Goal: Task Accomplishment & Management: Manage account settings

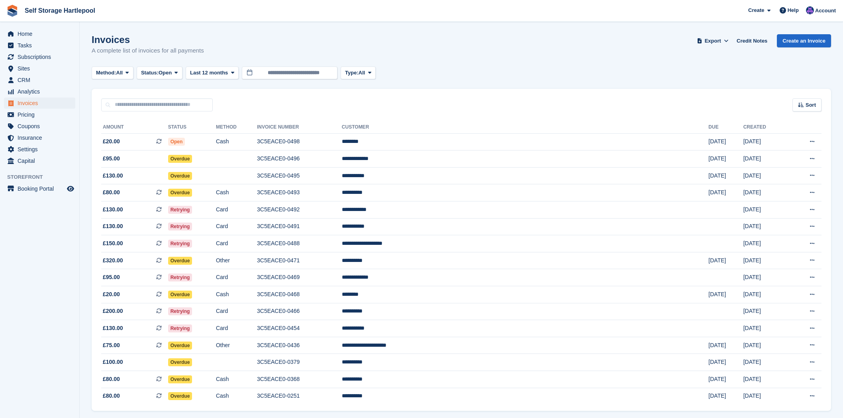
scroll to position [28, 0]
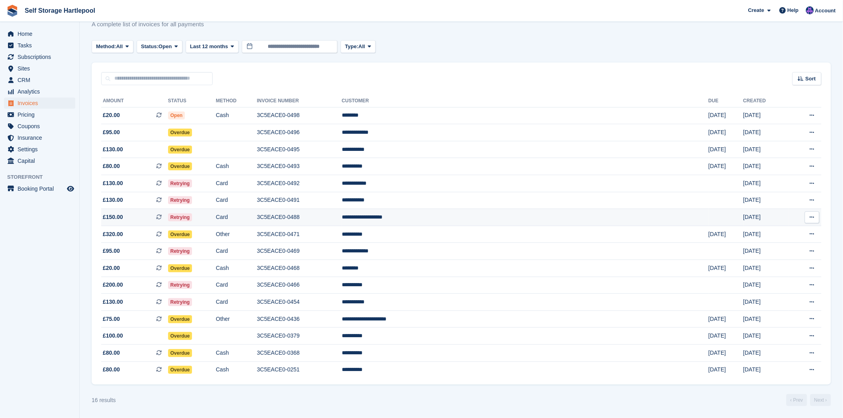
click at [216, 215] on td "Retrying" at bounding box center [192, 217] width 48 height 17
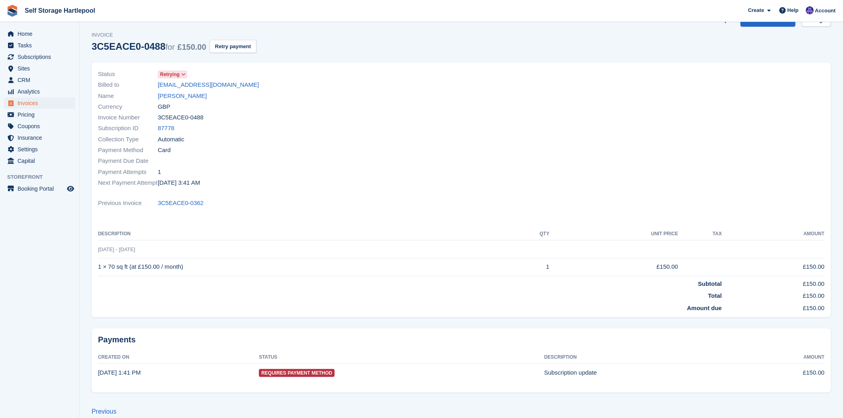
scroll to position [32, 0]
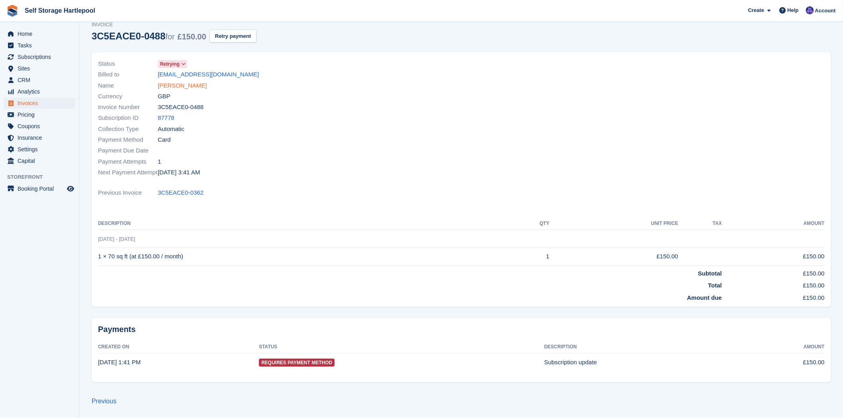
click at [193, 85] on link "Kimberley Richardson" at bounding box center [182, 85] width 49 height 9
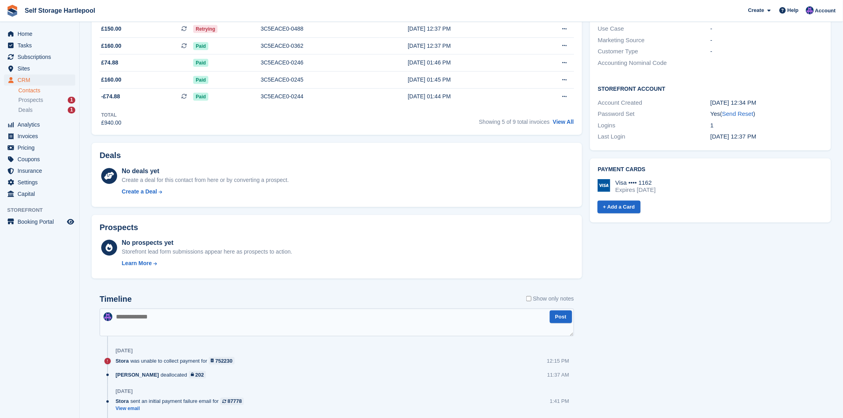
scroll to position [221, 0]
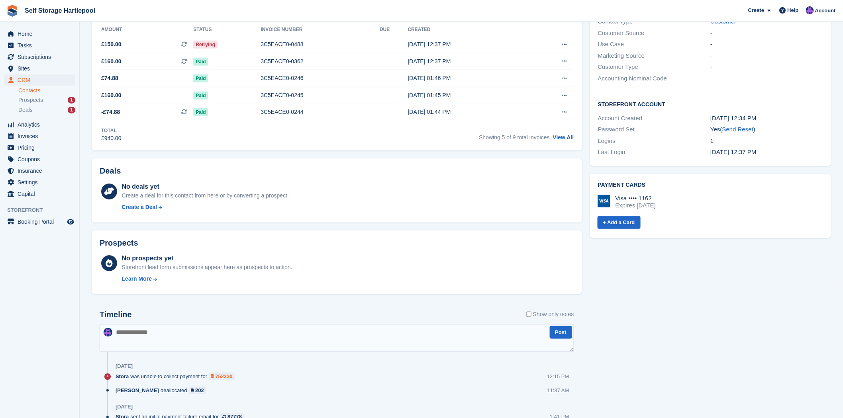
click at [222, 376] on div "752230" at bounding box center [223, 377] width 17 height 8
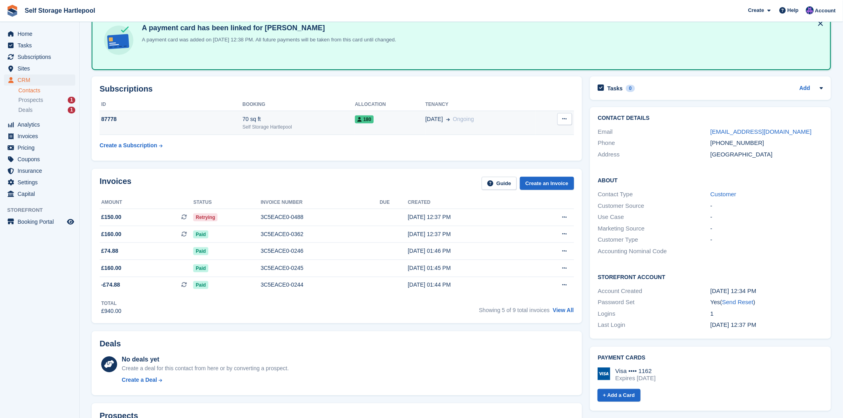
scroll to position [44, 0]
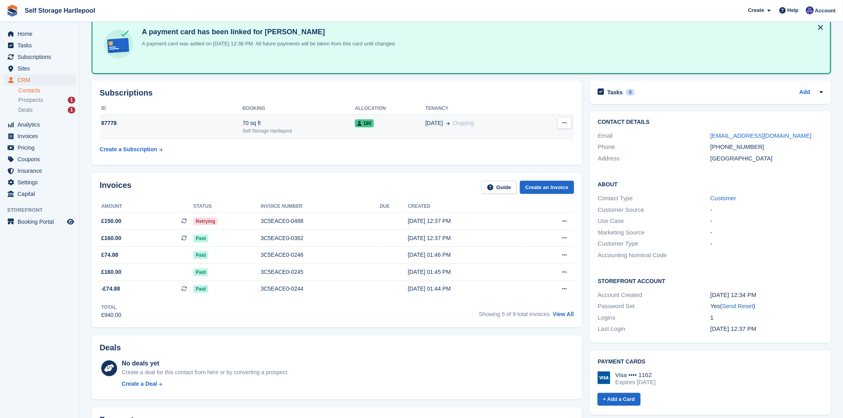
click at [439, 130] on td "27 May Ongoing" at bounding box center [480, 127] width 111 height 24
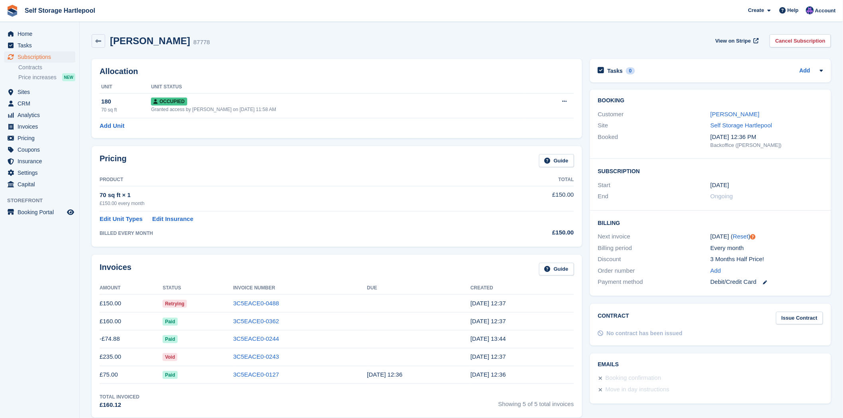
drag, startPoint x: 389, startPoint y: 253, endPoint x: 307, endPoint y: 178, distance: 111.3
click at [307, 178] on th "Product" at bounding box center [292, 180] width 385 height 13
click at [114, 216] on link "Edit Unit Types" at bounding box center [121, 219] width 43 height 9
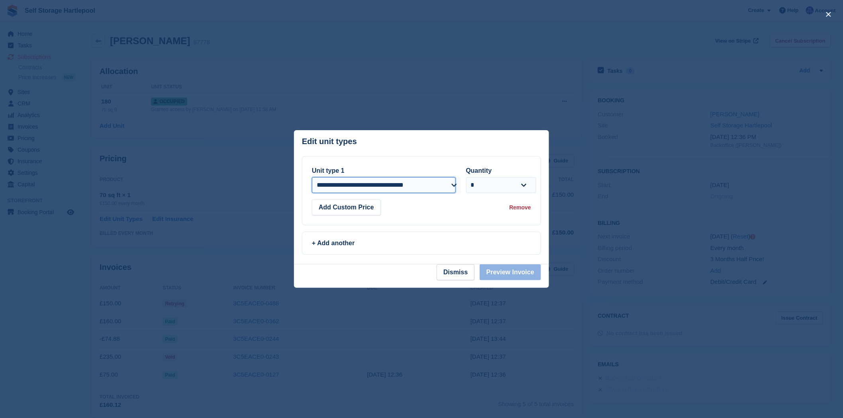
click at [407, 186] on select "**********" at bounding box center [384, 185] width 144 height 16
click at [397, 184] on select "**********" at bounding box center [384, 185] width 144 height 16
click at [408, 153] on header "Edit unit types You can't add the same unit type twice: This subscription alrea…" at bounding box center [421, 143] width 255 height 26
click at [451, 268] on button "Dismiss" at bounding box center [455, 272] width 38 height 16
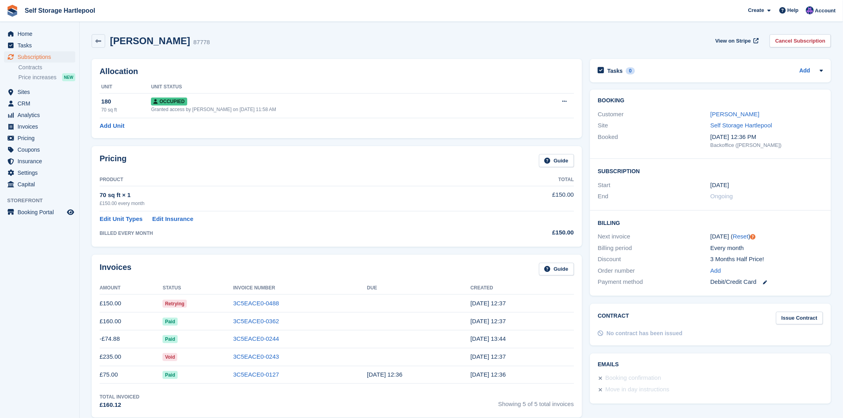
scroll to position [44, 0]
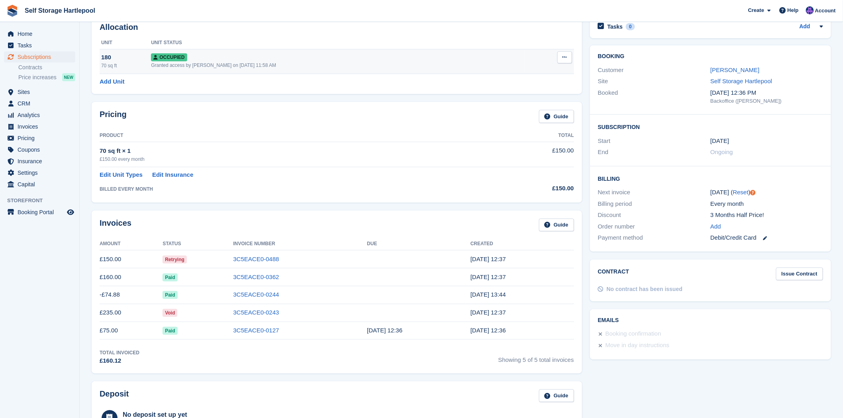
click at [562, 54] on button at bounding box center [564, 57] width 15 height 12
click at [240, 55] on div "Occupied" at bounding box center [337, 57] width 373 height 8
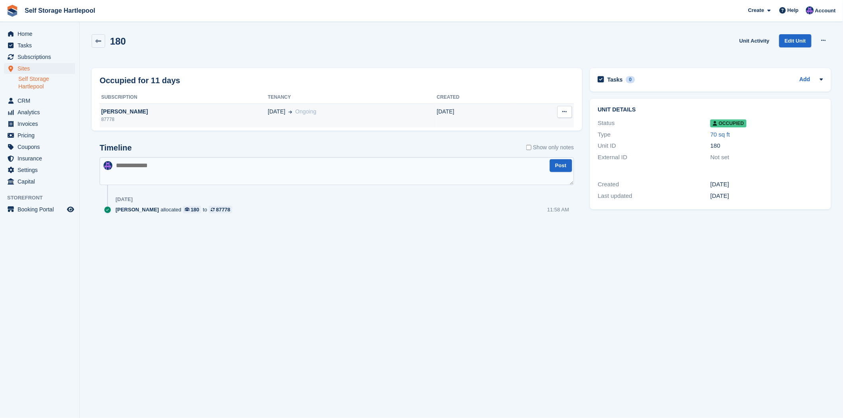
click at [563, 113] on icon at bounding box center [564, 111] width 4 height 5
click at [691, 290] on section "180 Unit Activity Edit Unit Overlock Repossess Deallocate Occupied for 11 days …" at bounding box center [461, 209] width 763 height 418
click at [743, 36] on link "Unit Activity" at bounding box center [754, 40] width 36 height 13
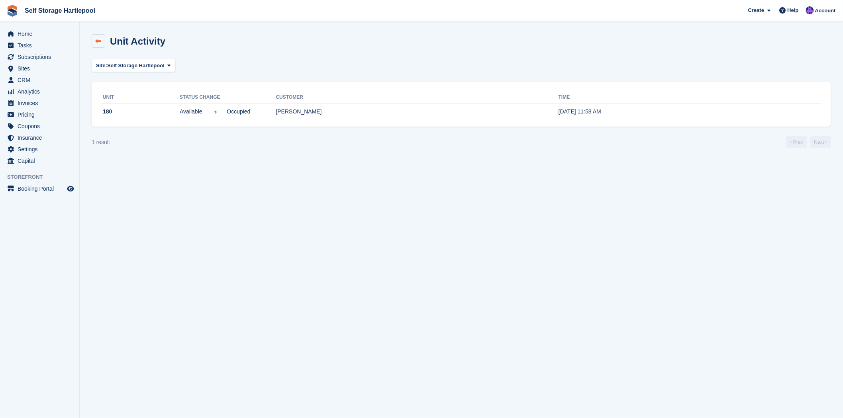
click at [98, 40] on icon at bounding box center [99, 41] width 6 height 6
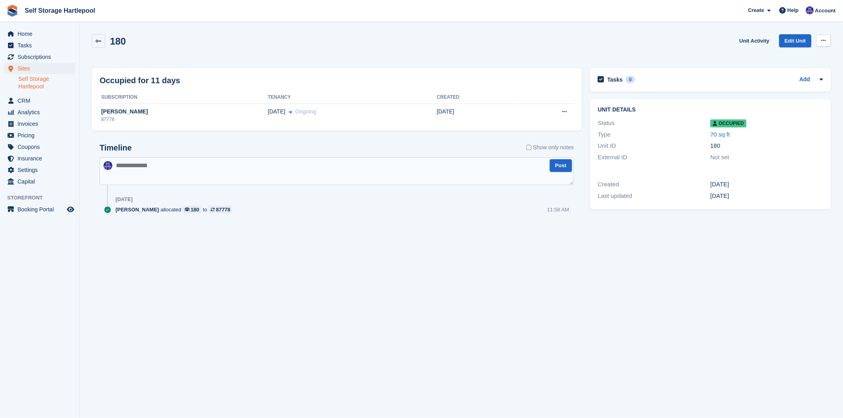
click at [826, 41] on icon at bounding box center [823, 40] width 4 height 5
click at [798, 38] on link "Edit Unit" at bounding box center [795, 40] width 32 height 13
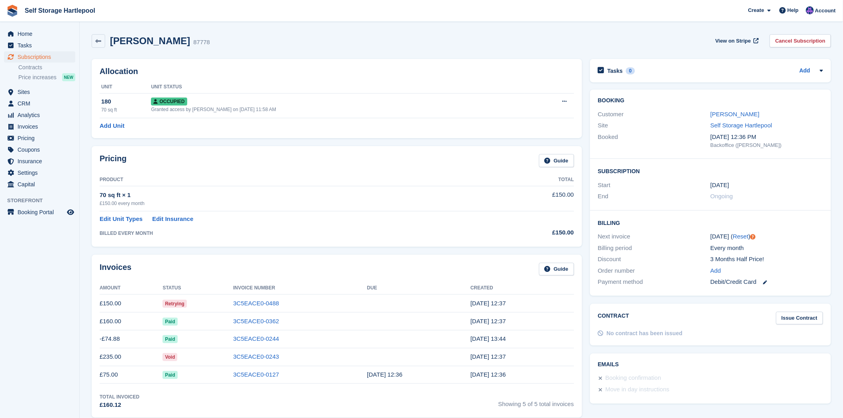
scroll to position [44, 0]
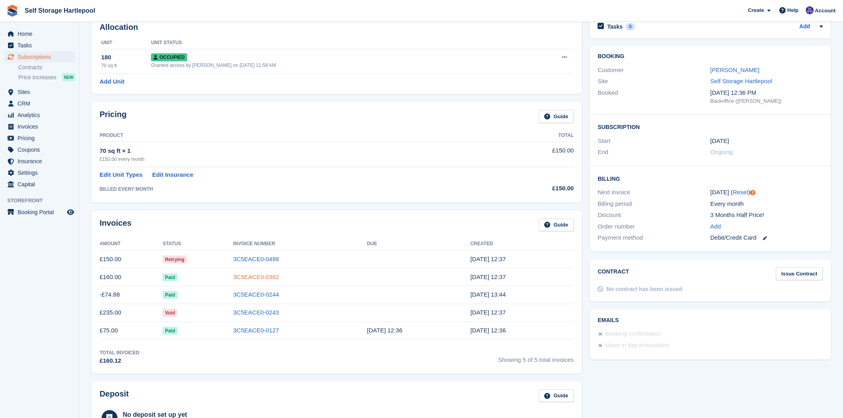
click at [257, 277] on link "3C5EACE0-0362" at bounding box center [256, 277] width 46 height 7
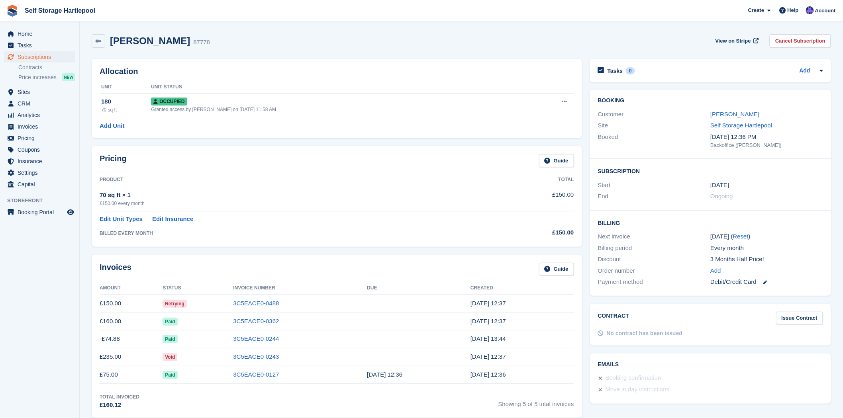
scroll to position [44, 0]
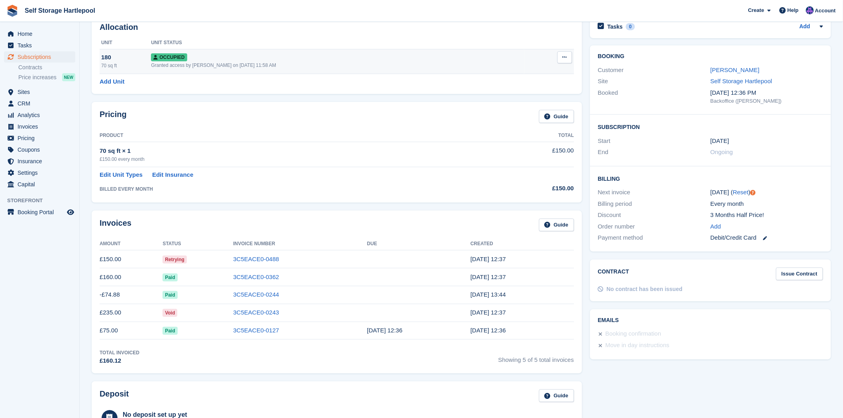
click at [108, 65] on div "70 sq ft" at bounding box center [126, 65] width 50 height 7
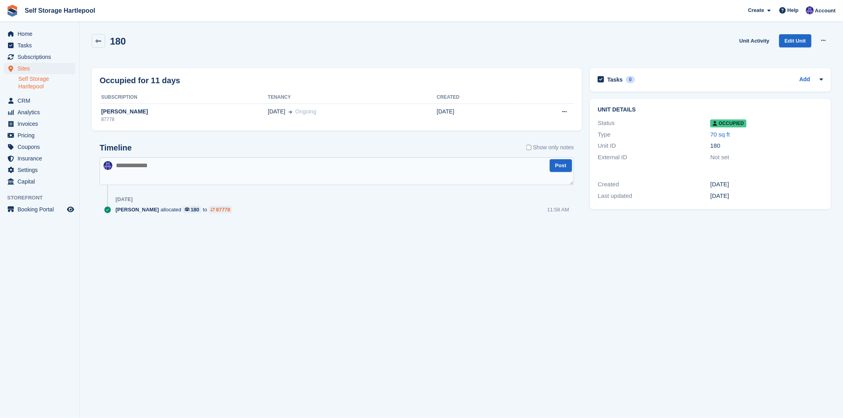
click at [211, 209] on icon at bounding box center [213, 210] width 4 height 4
click at [191, 208] on div "180" at bounding box center [195, 210] width 9 height 8
click at [216, 212] on div "87778" at bounding box center [223, 210] width 14 height 8
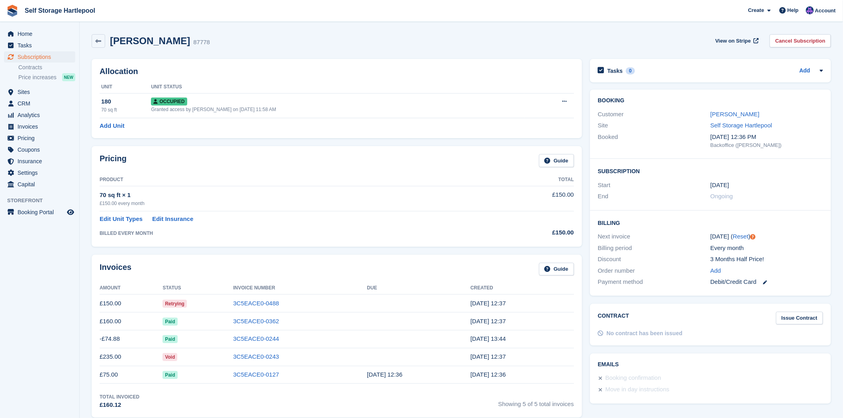
scroll to position [44, 0]
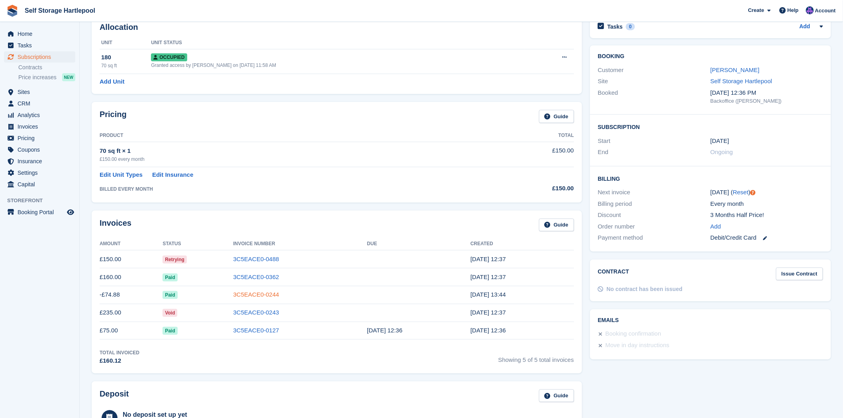
click at [256, 295] on link "3C5EACE0-0244" at bounding box center [256, 294] width 46 height 7
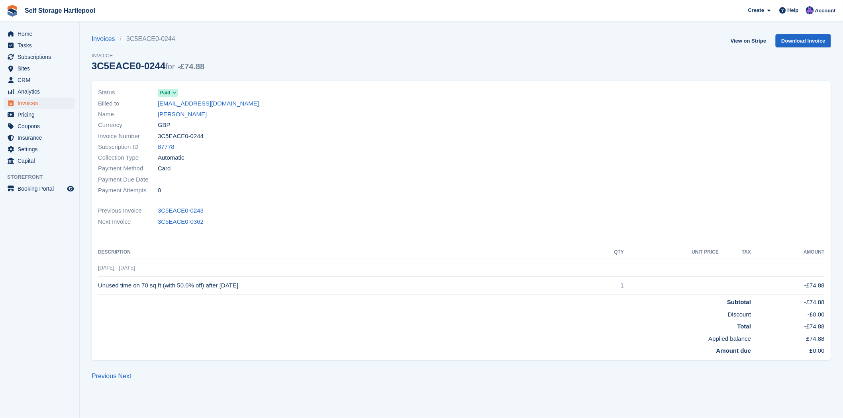
scroll to position [44, 0]
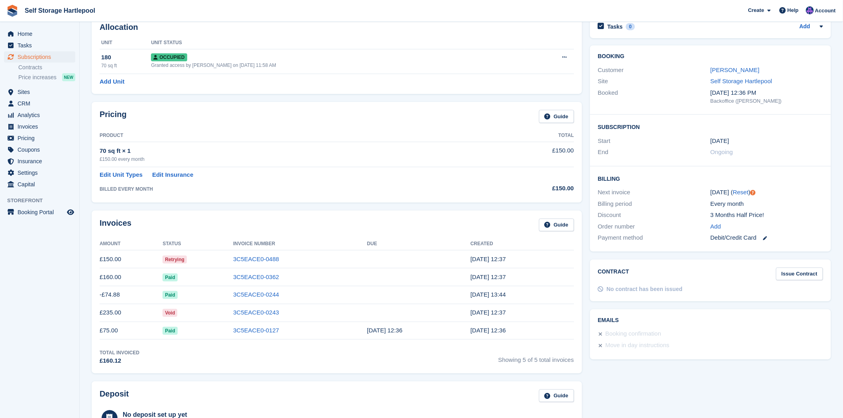
click at [194, 207] on div "Invoices Guide Amount Status Invoice Number Due Created £150.00 Retrying 3C5EAC…" at bounding box center [337, 292] width 498 height 171
click at [252, 313] on link "3C5EACE0-0243" at bounding box center [256, 312] width 46 height 7
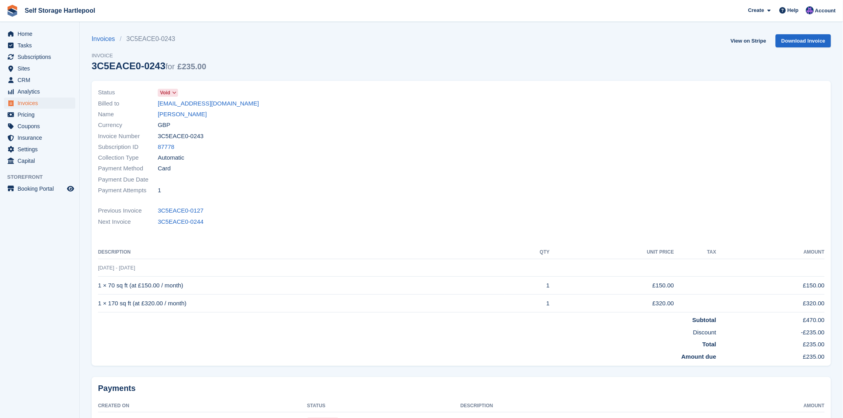
scroll to position [44, 0]
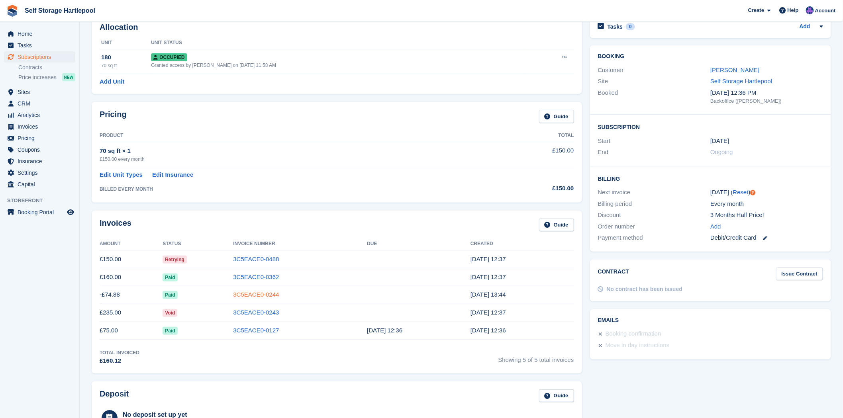
click at [252, 297] on link "3C5EACE0-0244" at bounding box center [256, 294] width 46 height 7
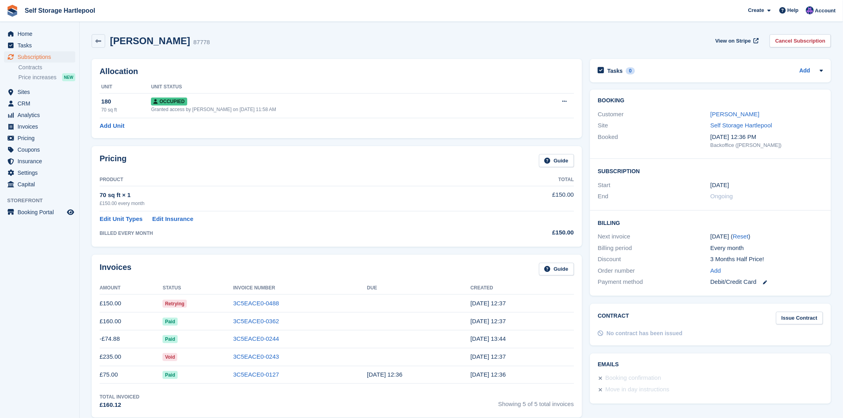
scroll to position [44, 0]
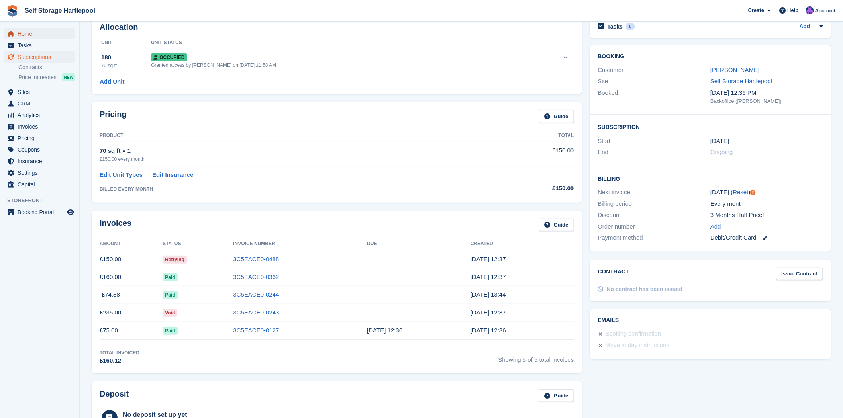
click at [28, 34] on span "Home" at bounding box center [42, 33] width 48 height 11
